Goal: Find specific page/section: Find specific page/section

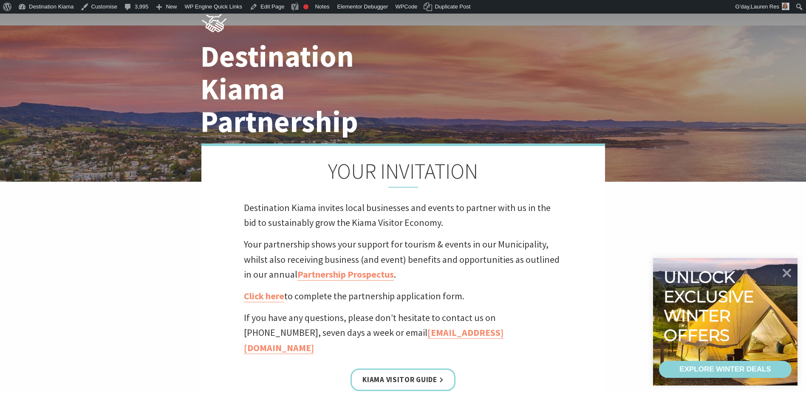
scroll to position [42, 0]
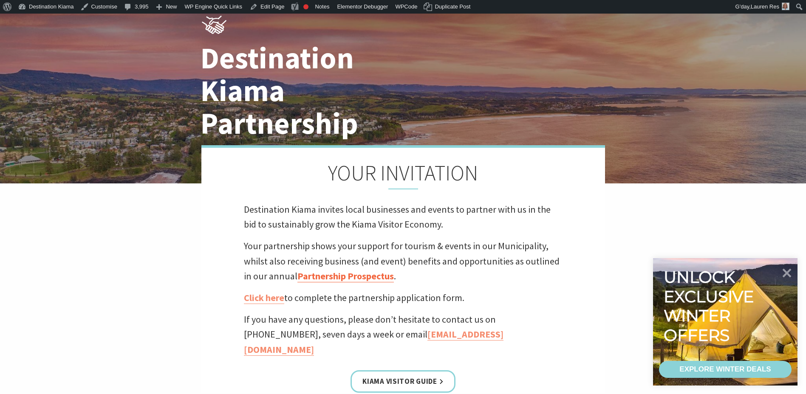
click at [341, 277] on link "Partnership Prospectus" at bounding box center [345, 276] width 96 height 12
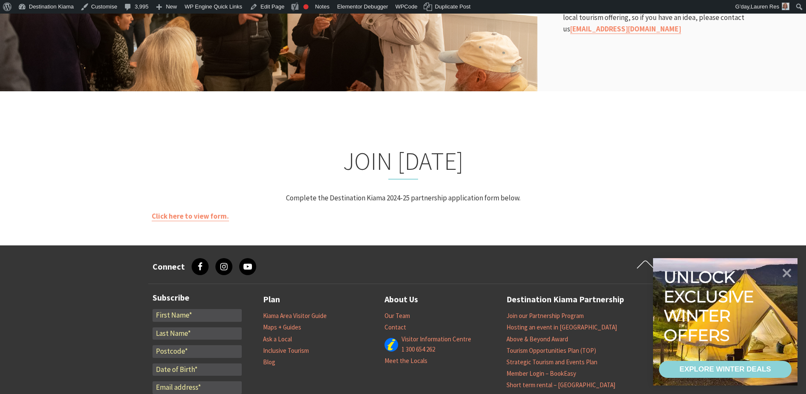
scroll to position [1572, 0]
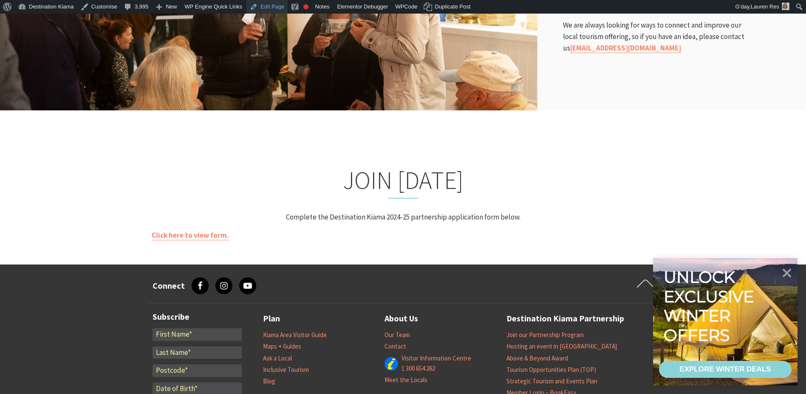
click at [255, 6] on link "Edit Page" at bounding box center [266, 7] width 41 height 14
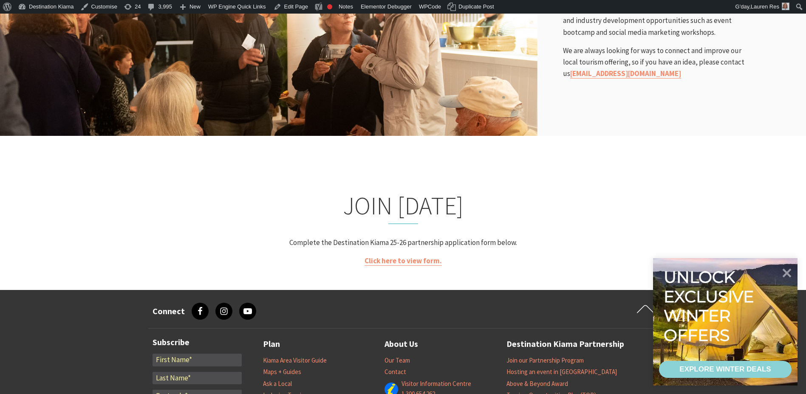
scroll to position [1572, 0]
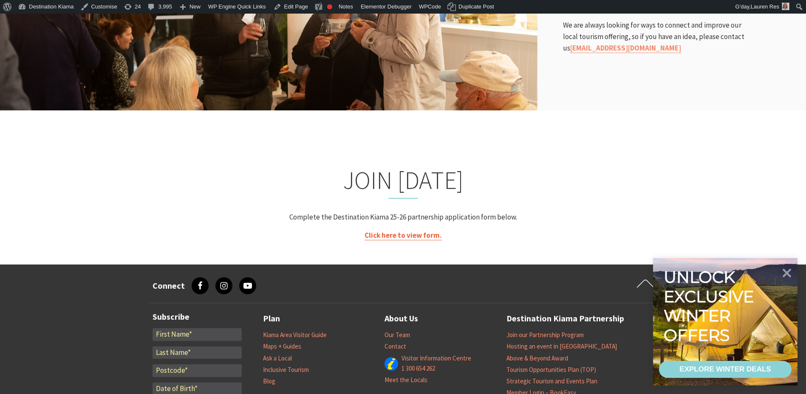
click at [409, 231] on link "Click here to view form." at bounding box center [403, 236] width 77 height 10
